Goal: Use online tool/utility

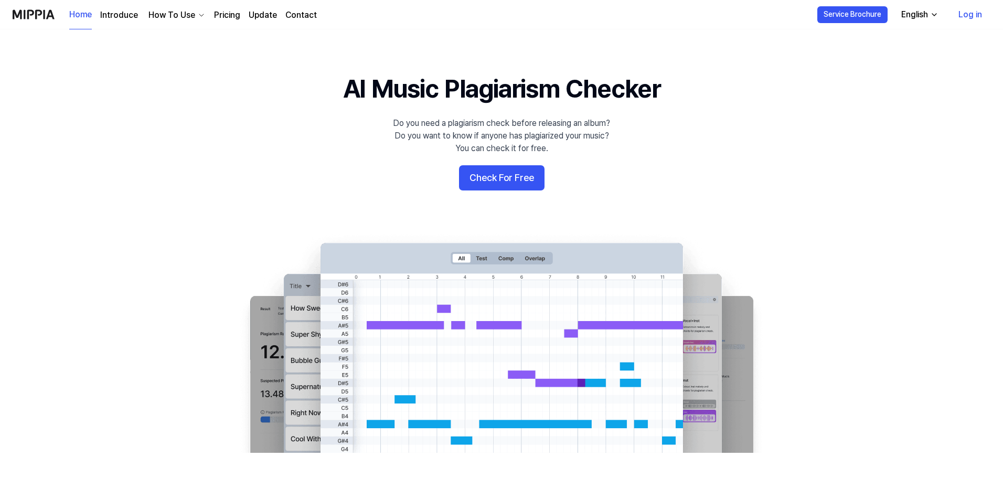
scroll to position [52, 0]
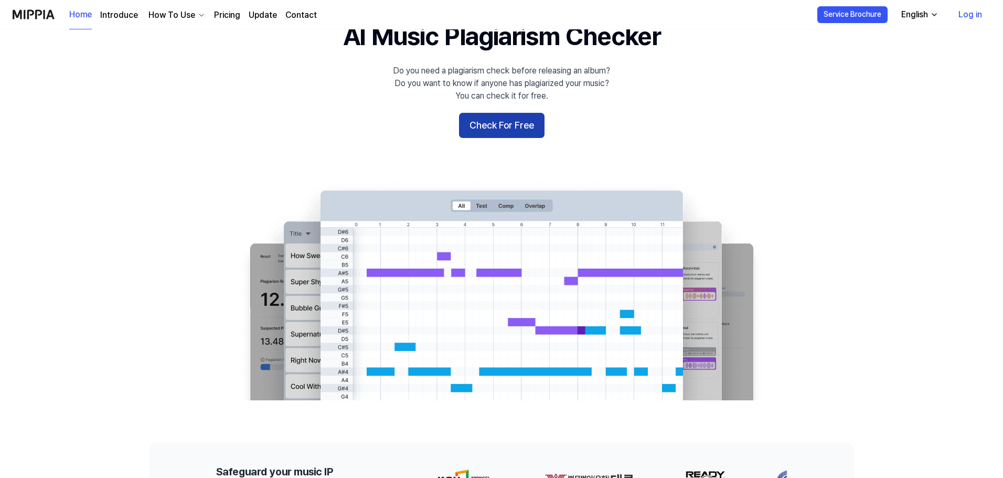
click at [502, 129] on button "Check For Free" at bounding box center [501, 125] width 85 height 25
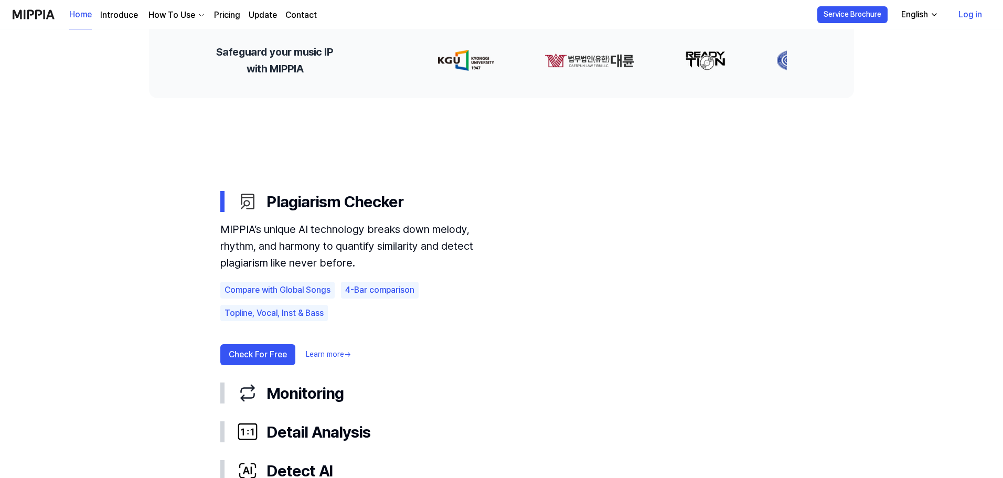
scroll to position [524, 0]
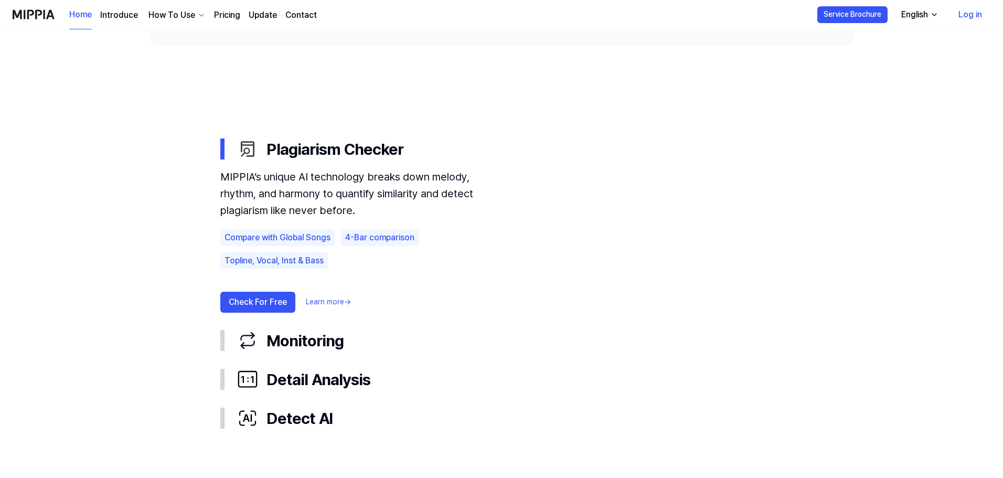
click at [380, 243] on div "4-Bar comparison" at bounding box center [380, 237] width 78 height 17
click at [380, 239] on div "4-Bar comparison" at bounding box center [380, 237] width 78 height 17
click at [391, 240] on div "4-Bar comparison" at bounding box center [380, 237] width 78 height 17
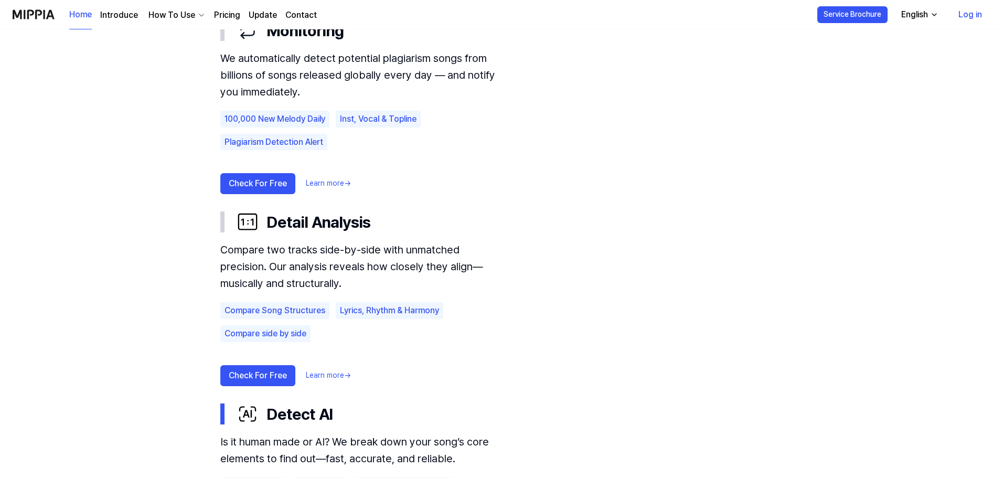
scroll to position [734, 0]
